Goal: Information Seeking & Learning: Compare options

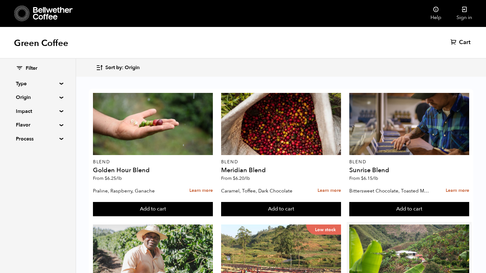
scroll to position [158, 0]
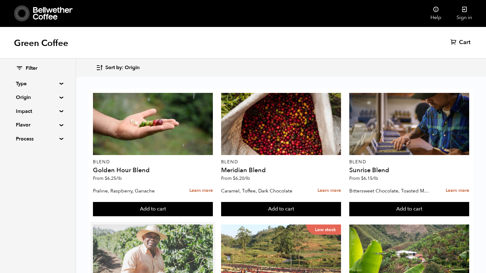
click at [169, 224] on div at bounding box center [153, 255] width 120 height 62
click at [159, 224] on div at bounding box center [153, 255] width 120 height 62
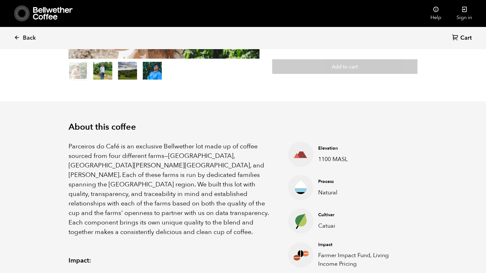
scroll to position [176, 0]
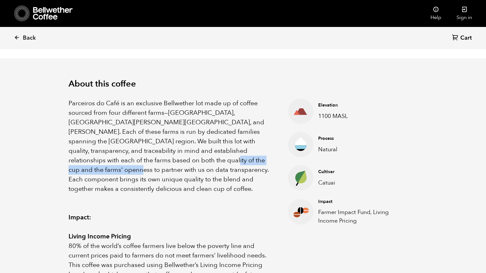
drag, startPoint x: 143, startPoint y: 156, endPoint x: 237, endPoint y: 158, distance: 93.5
click at [237, 158] on p "Parceiros do Café is an exclusive Bellwether lot made up of coffee sourced from…" at bounding box center [170, 146] width 204 height 95
click at [209, 150] on p "Parceiros do Café is an exclusive Bellwether lot made up of coffee sourced from…" at bounding box center [170, 146] width 204 height 95
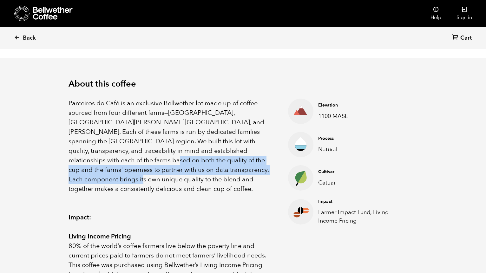
drag, startPoint x: 77, startPoint y: 158, endPoint x: 243, endPoint y: 170, distance: 165.6
click at [243, 170] on p "Parceiros do Café is an exclusive Bellwether lot made up of coffee sourced from…" at bounding box center [170, 146] width 204 height 95
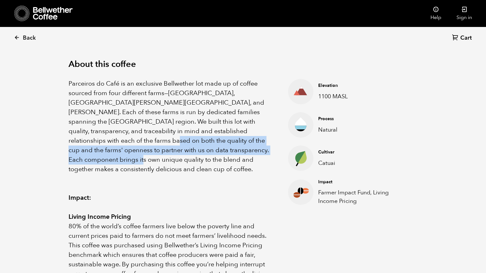
scroll to position [89, 0]
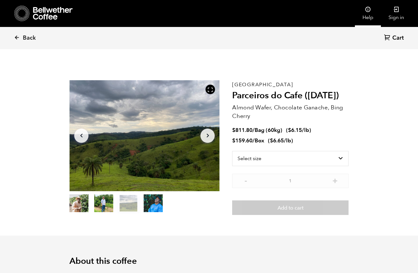
scroll to position [31424, 31429]
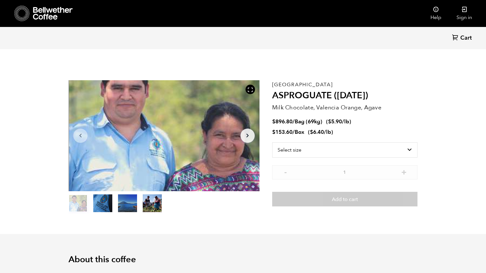
scroll to position [276, 338]
click at [251, 137] on icon "Arrow Right" at bounding box center [247, 136] width 8 height 8
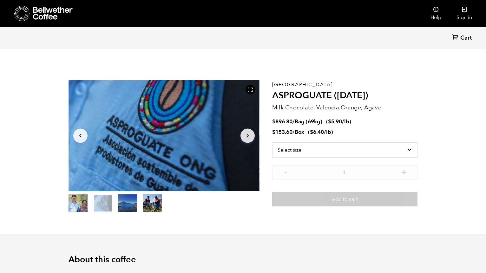
click at [251, 137] on icon "Arrow Right" at bounding box center [247, 136] width 8 height 8
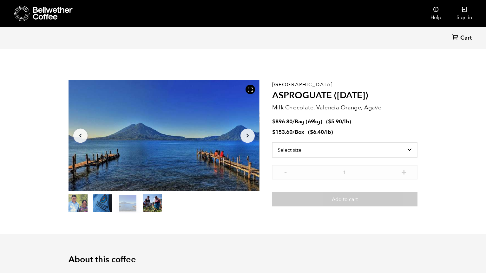
click at [251, 137] on icon "Arrow Right" at bounding box center [247, 136] width 8 height 8
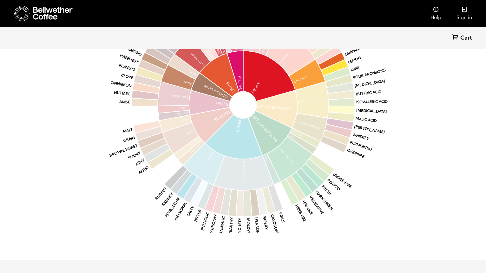
scroll to position [788, 0]
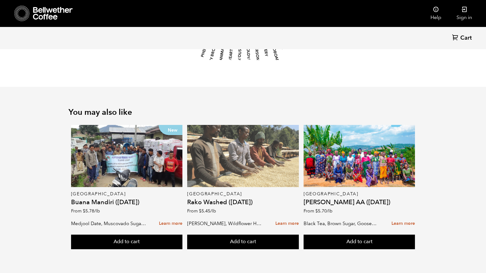
click at [210, 156] on div at bounding box center [243, 156] width 112 height 62
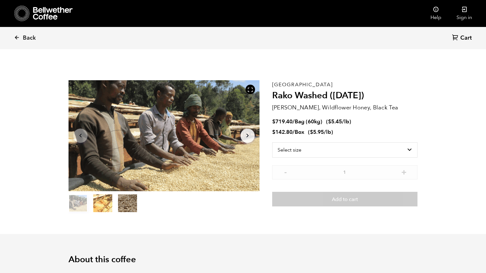
scroll to position [276, 338]
click at [240, 133] on button "Arrow Right" at bounding box center [247, 135] width 14 height 14
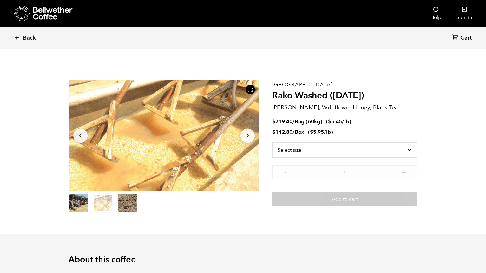
click at [243, 133] on button "Arrow Right" at bounding box center [247, 135] width 14 height 14
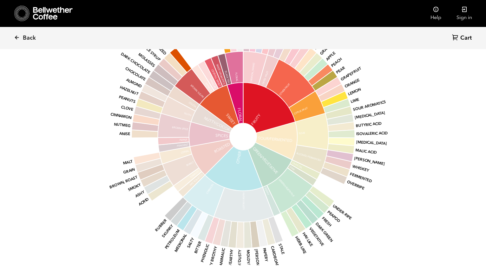
scroll to position [775, 0]
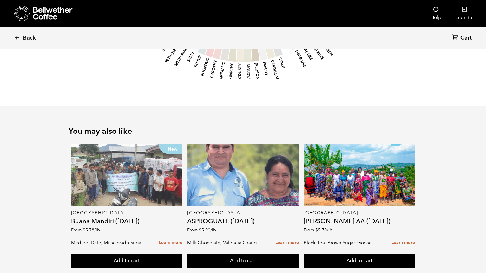
click at [106, 172] on div "New" at bounding box center [127, 175] width 112 height 62
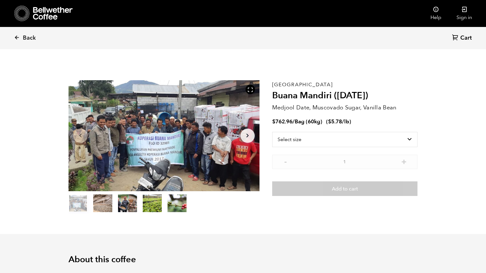
scroll to position [276, 338]
click at [102, 202] on button "item 1" at bounding box center [102, 205] width 19 height 18
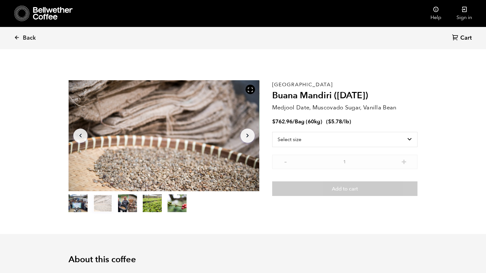
click at [248, 136] on icon "button" at bounding box center [247, 136] width 2 height 4
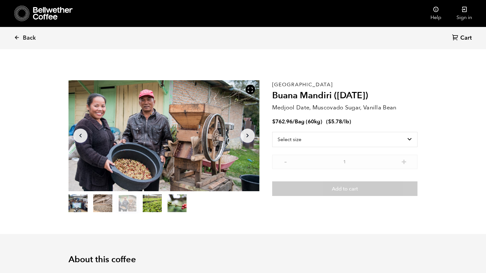
click at [248, 136] on icon "button" at bounding box center [247, 136] width 2 height 4
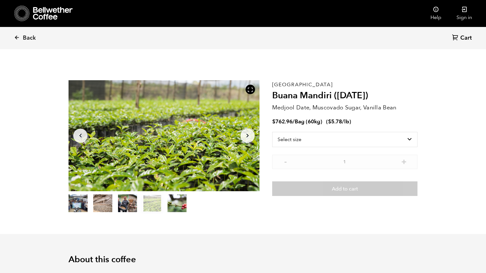
click at [248, 136] on icon "button" at bounding box center [247, 136] width 2 height 4
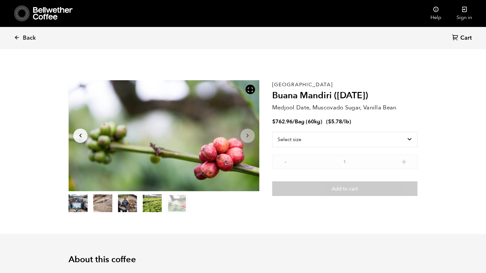
click at [248, 136] on icon "button" at bounding box center [247, 136] width 2 height 4
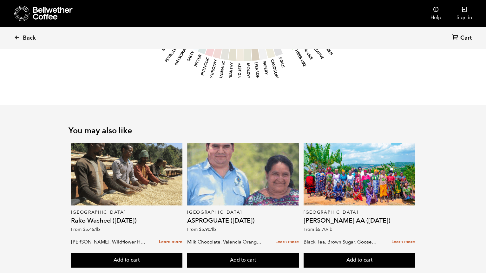
scroll to position [748, 0]
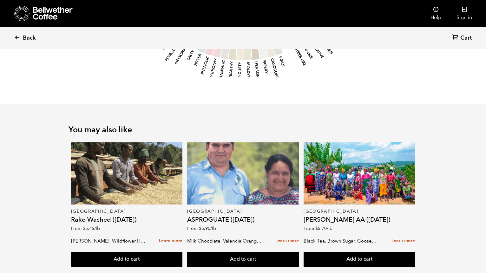
click at [54, 11] on icon at bounding box center [53, 13] width 40 height 13
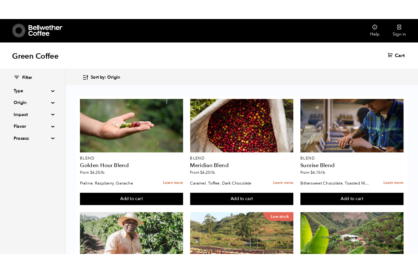
scroll to position [13, 0]
